Goal: Transaction & Acquisition: Book appointment/travel/reservation

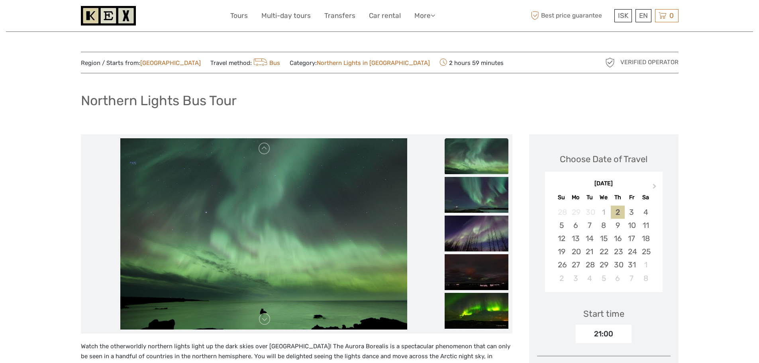
click at [620, 216] on div "2" at bounding box center [618, 212] width 14 height 13
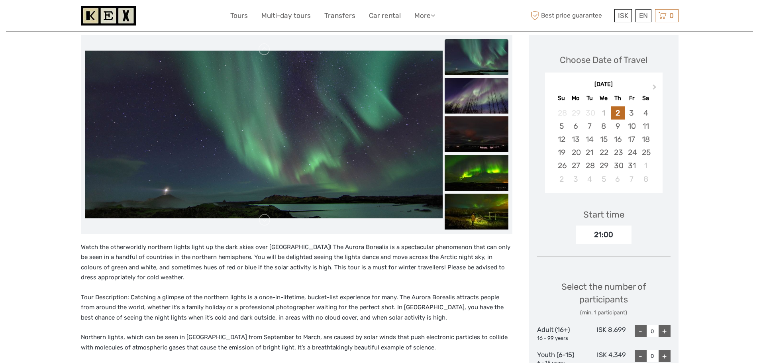
scroll to position [80, 0]
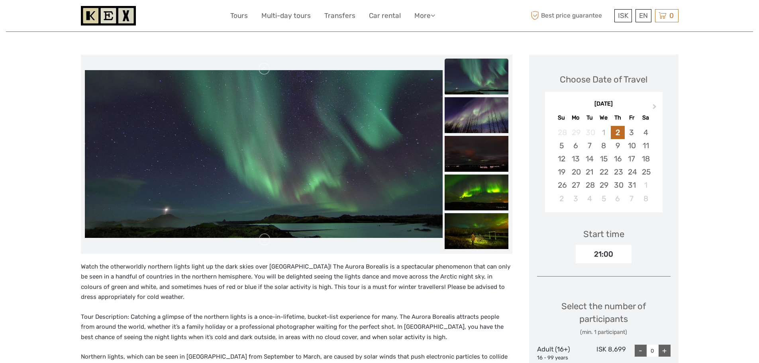
click at [605, 252] on div "21:00" at bounding box center [604, 254] width 56 height 18
drag, startPoint x: 596, startPoint y: 255, endPoint x: 626, endPoint y: 253, distance: 30.0
click at [626, 253] on div "21:00" at bounding box center [604, 254] width 56 height 18
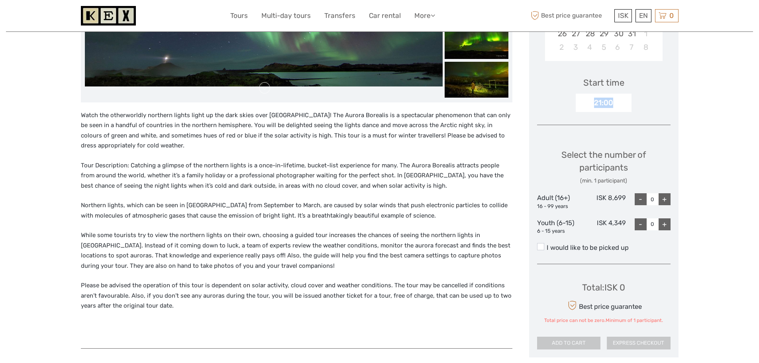
scroll to position [239, 0]
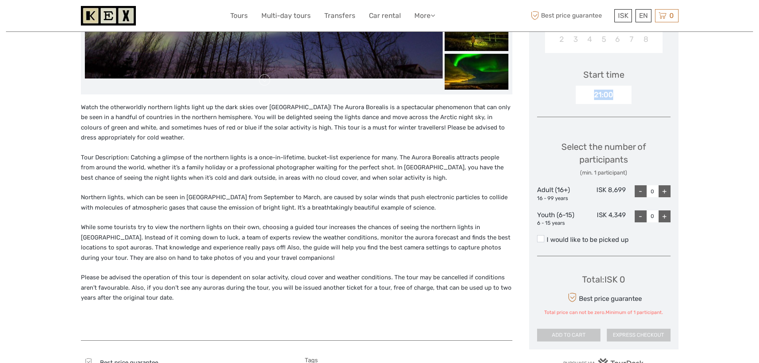
click at [667, 194] on div "+" at bounding box center [665, 191] width 12 height 12
type input "1"
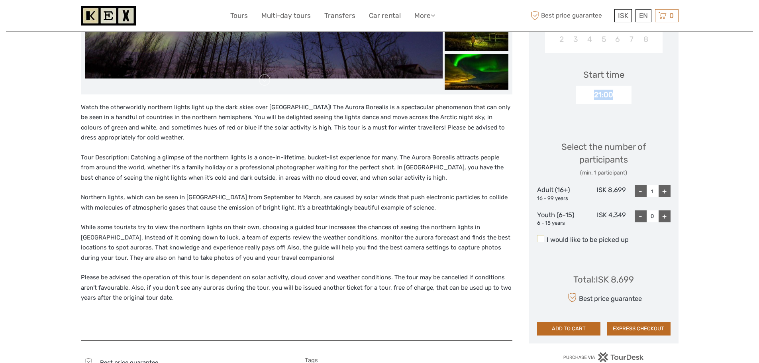
click at [543, 239] on span at bounding box center [540, 238] width 7 height 7
click at [547, 237] on input "I would like to be picked up" at bounding box center [547, 237] width 0 height 0
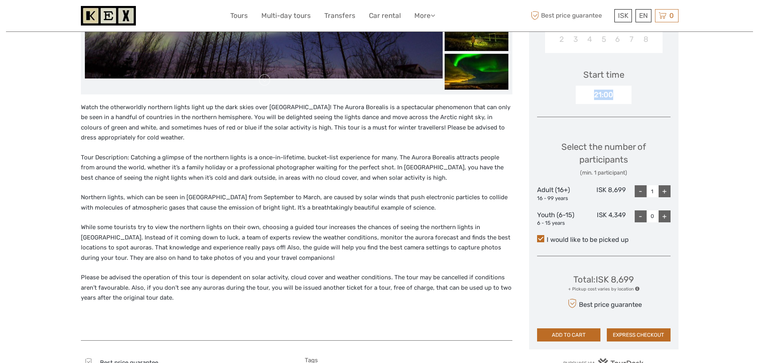
scroll to position [319, 0]
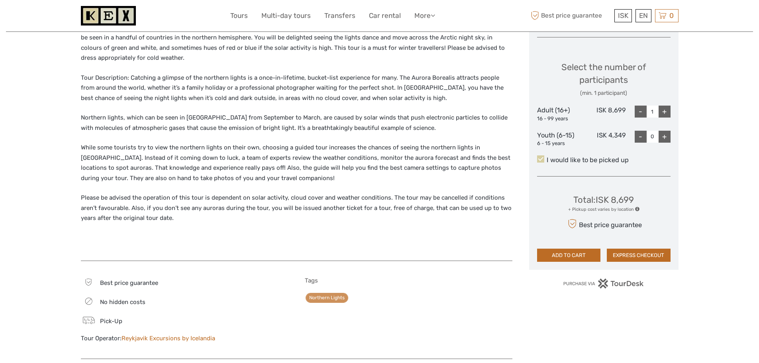
click at [542, 157] on span at bounding box center [540, 158] width 7 height 7
click at [547, 157] on input "I would like to be picked up" at bounding box center [547, 157] width 0 height 0
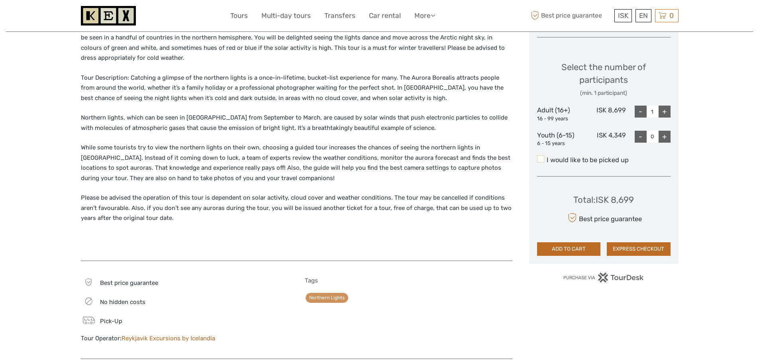
click at [539, 157] on span at bounding box center [540, 158] width 7 height 7
click at [547, 157] on input "I would like to be picked up" at bounding box center [547, 157] width 0 height 0
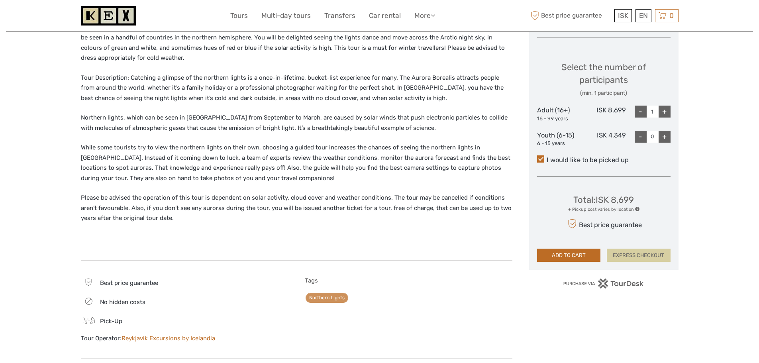
click at [624, 255] on button "EXPRESS CHECKOUT" at bounding box center [639, 256] width 64 height 14
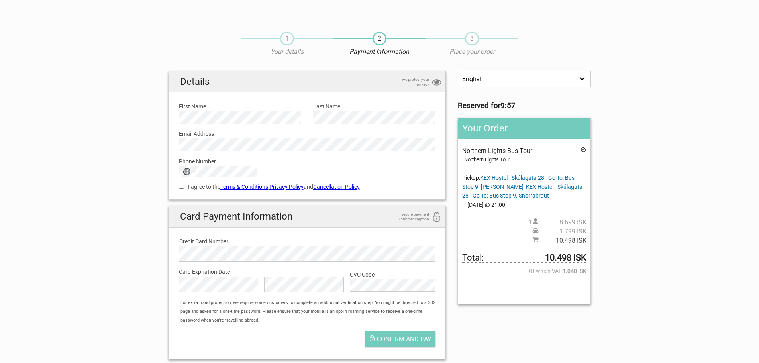
drag, startPoint x: 544, startPoint y: 259, endPoint x: 595, endPoint y: 262, distance: 51.1
click at [595, 262] on div "English Español Deutsch Reserved for 9:57 Your Order Northern Lights Bus Tour N…" at bounding box center [524, 190] width 145 height 239
drag, startPoint x: 532, startPoint y: 229, endPoint x: 589, endPoint y: 233, distance: 57.1
click at [589, 233] on div "Your Order Northern Lights Bus Tour Northern Lights Tour Pickup: KEX Hostel - S…" at bounding box center [524, 211] width 133 height 187
click at [579, 232] on span "1.799 ISK" at bounding box center [563, 231] width 48 height 9
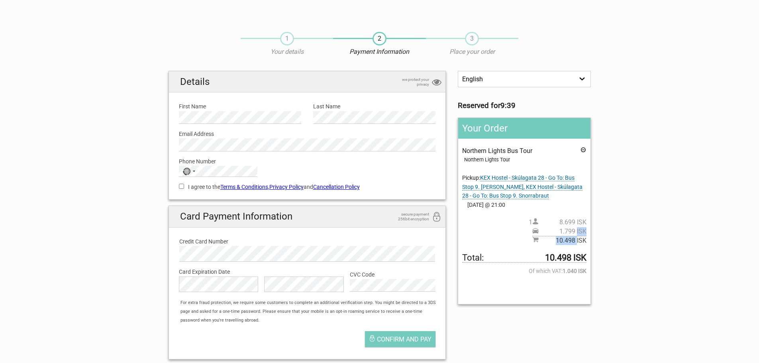
click at [579, 232] on span "1.799 ISK" at bounding box center [563, 231] width 48 height 9
click at [565, 232] on span "1.799 ISK" at bounding box center [563, 231] width 48 height 9
drag, startPoint x: 590, startPoint y: 224, endPoint x: 584, endPoint y: 226, distance: 6.1
drag, startPoint x: 584, startPoint y: 226, endPoint x: 548, endPoint y: 35, distance: 193.9
click at [548, 35] on div "1 Your details 2 Payment Information 3 Place your order" at bounding box center [380, 47] width 434 height 47
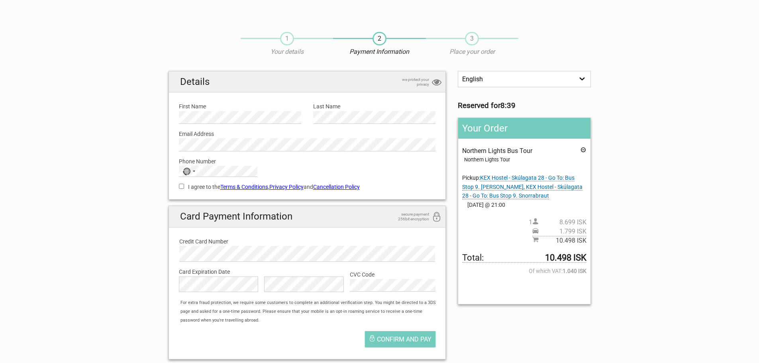
click at [543, 79] on select "English Español Deutsch" at bounding box center [524, 79] width 133 height 16
